Goal: Information Seeking & Learning: Learn about a topic

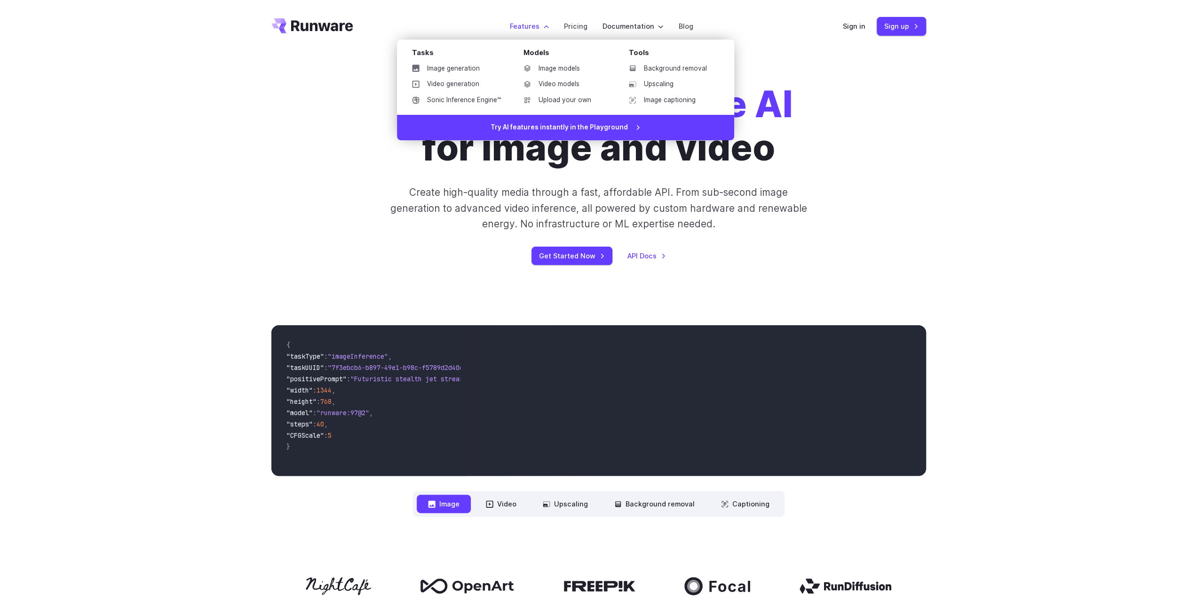
click at [540, 28] on label "Features" at bounding box center [529, 26] width 39 height 11
click at [564, 81] on link "Video models" at bounding box center [565, 84] width 98 height 14
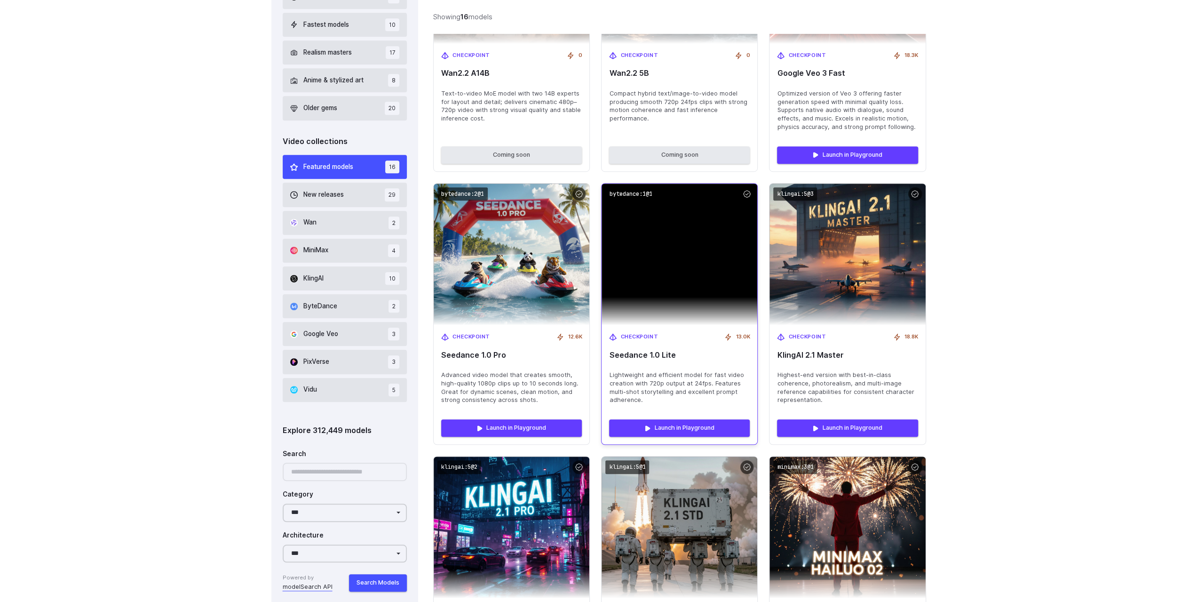
scroll to position [501, 0]
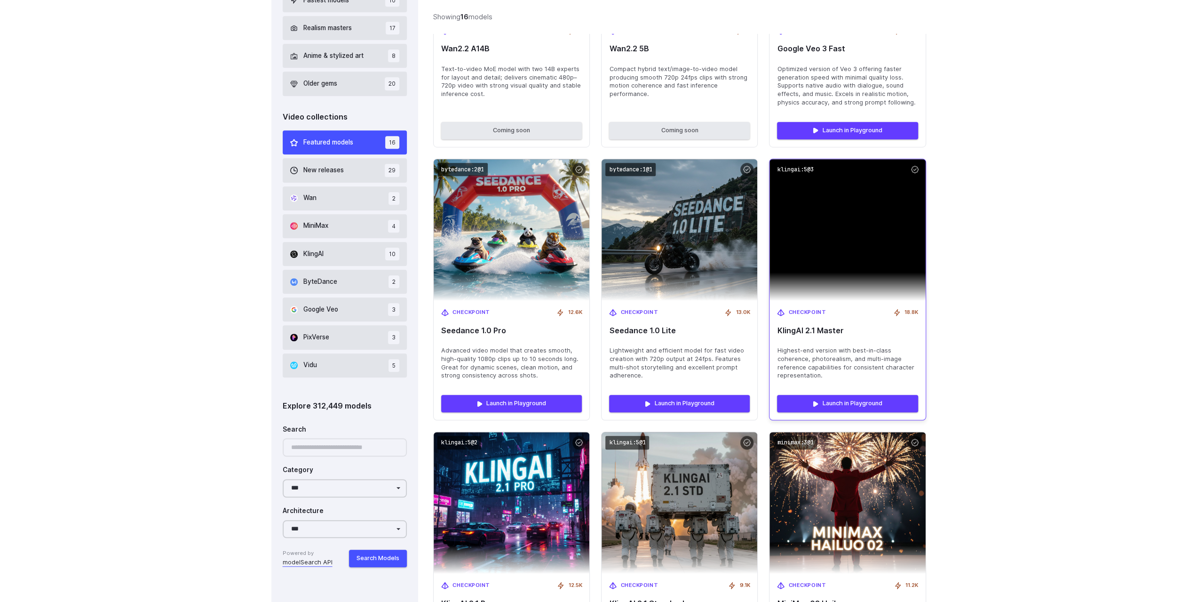
click at [828, 219] on img at bounding box center [848, 230] width 156 height 142
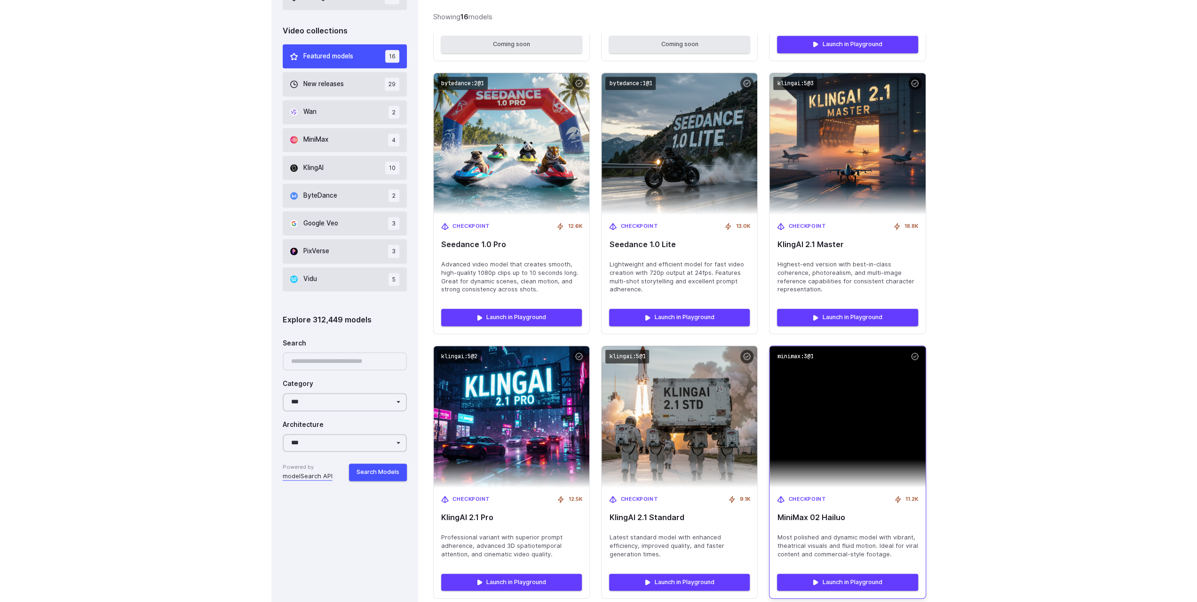
scroll to position [690, 0]
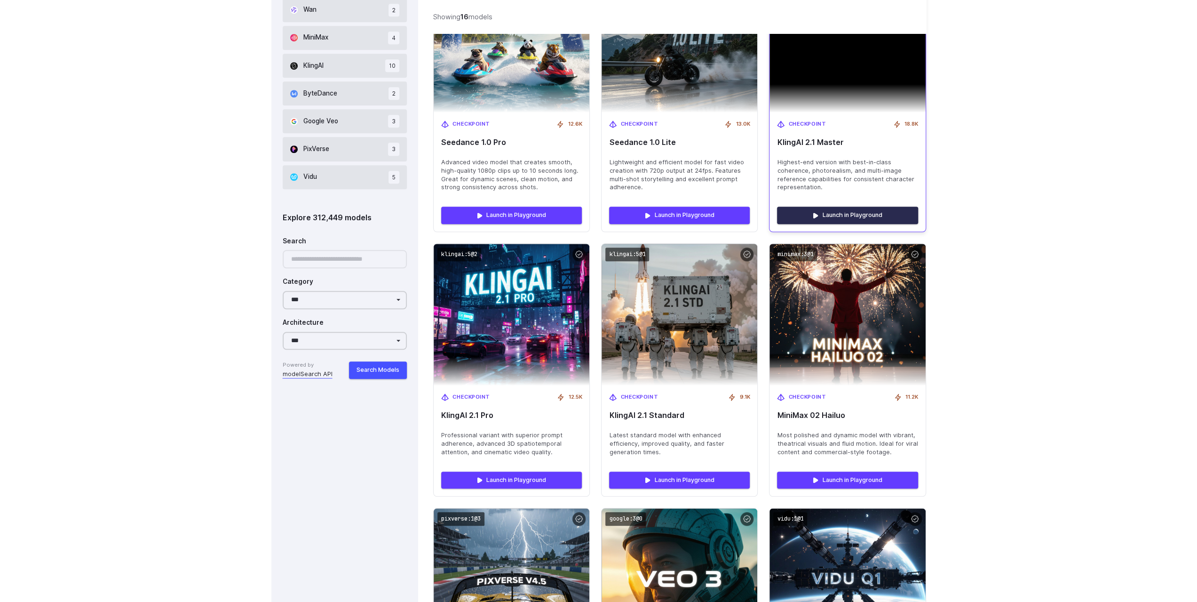
click at [882, 223] on link "Launch in Playground" at bounding box center [847, 215] width 141 height 17
